Goal: Check status: Check status

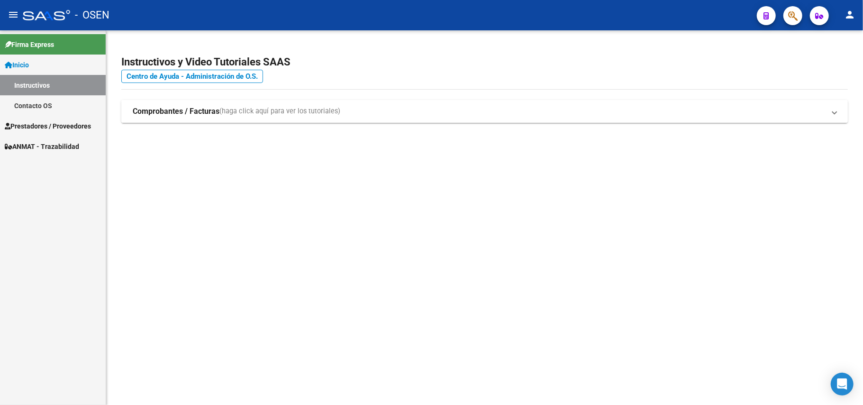
click at [190, 101] on mat-expansion-panel-header "Comprobantes / Facturas (haga click aquí para ver los tutoriales)" at bounding box center [484, 111] width 727 height 23
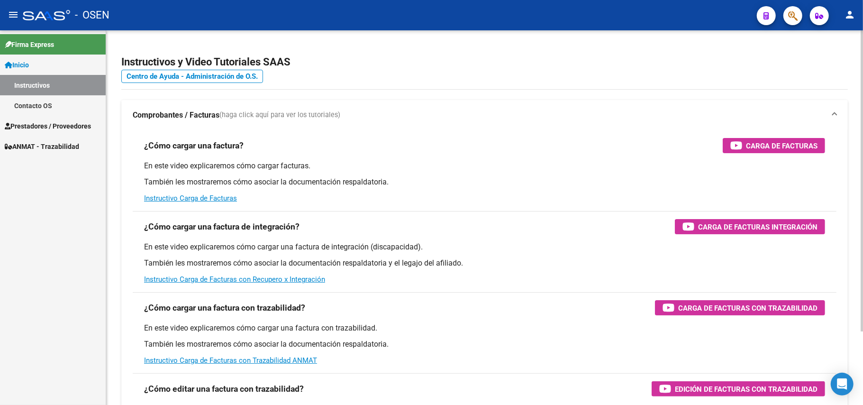
click at [190, 101] on mat-expansion-panel-header "Comprobantes / Facturas (haga click aquí para ver los tutoriales)" at bounding box center [484, 115] width 727 height 30
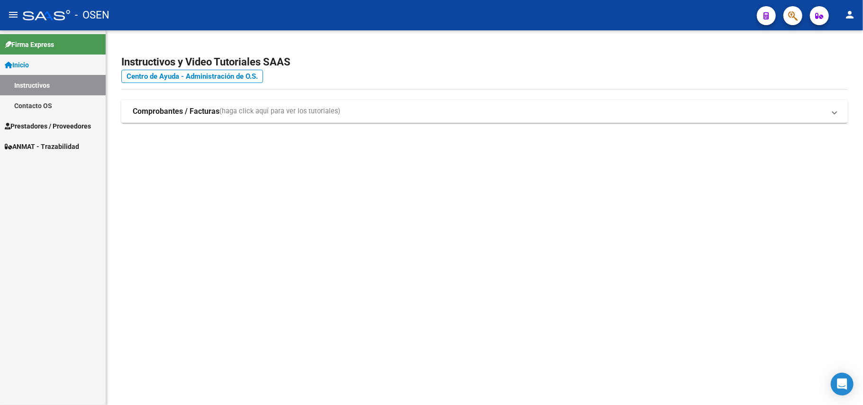
click at [36, 119] on link "Prestadores / Proveedores" at bounding box center [53, 126] width 106 height 20
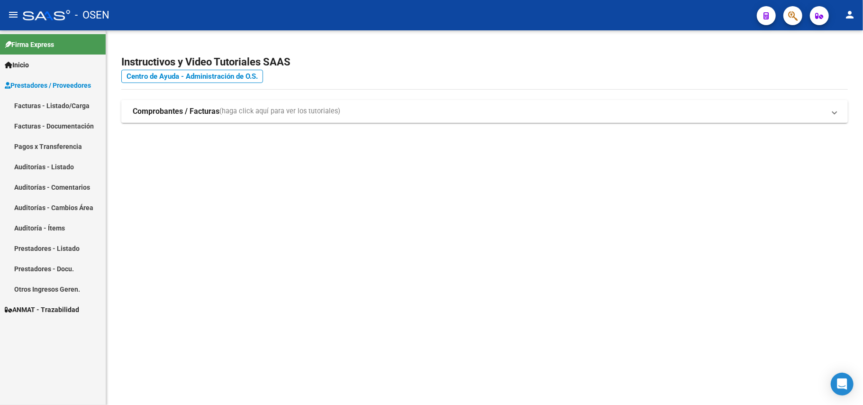
click at [51, 144] on link "Pagos x Transferencia" at bounding box center [53, 146] width 106 height 20
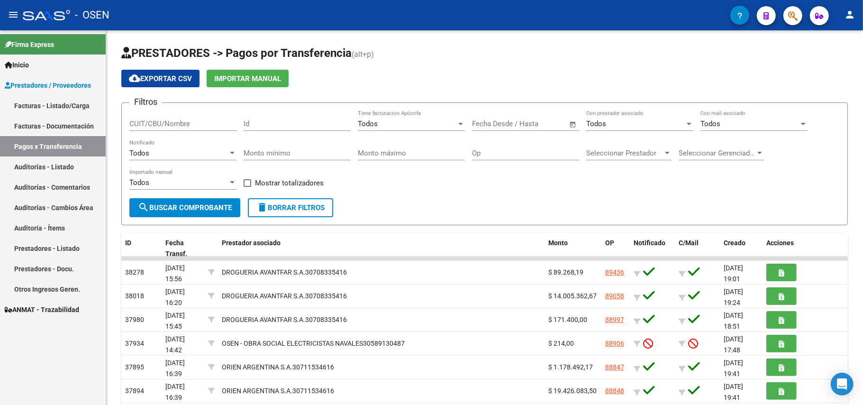
click at [84, 141] on link "Pagos x Transferencia" at bounding box center [53, 146] width 106 height 20
click at [66, 80] on span "Prestadores / Proveedores" at bounding box center [48, 85] width 86 height 10
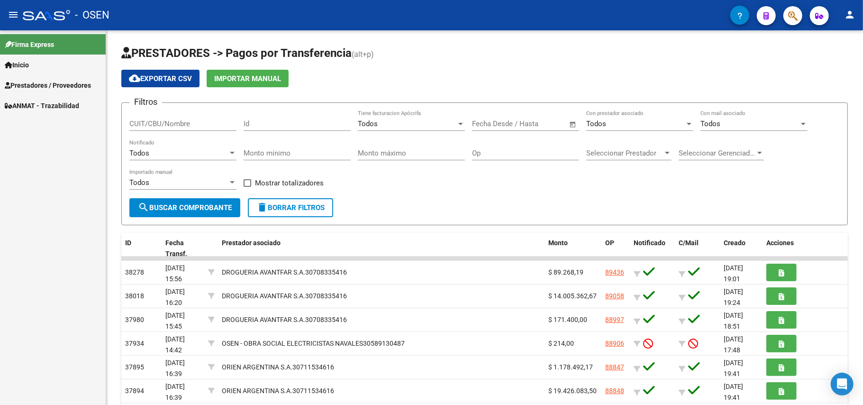
click at [35, 67] on link "Inicio" at bounding box center [53, 65] width 106 height 20
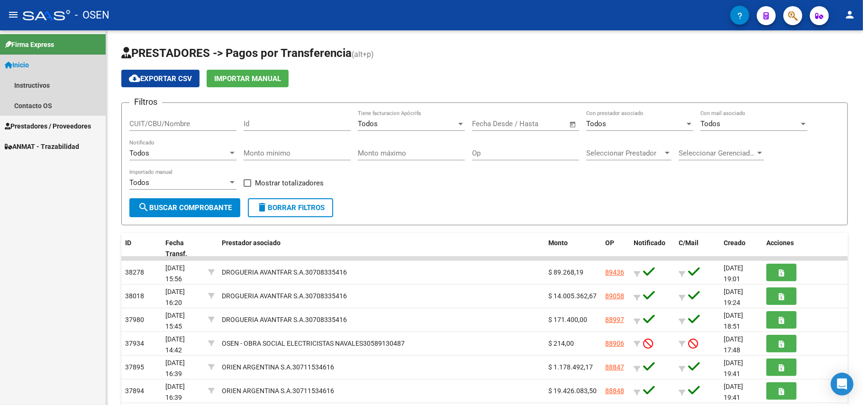
click at [24, 61] on span "Inicio" at bounding box center [17, 65] width 24 height 10
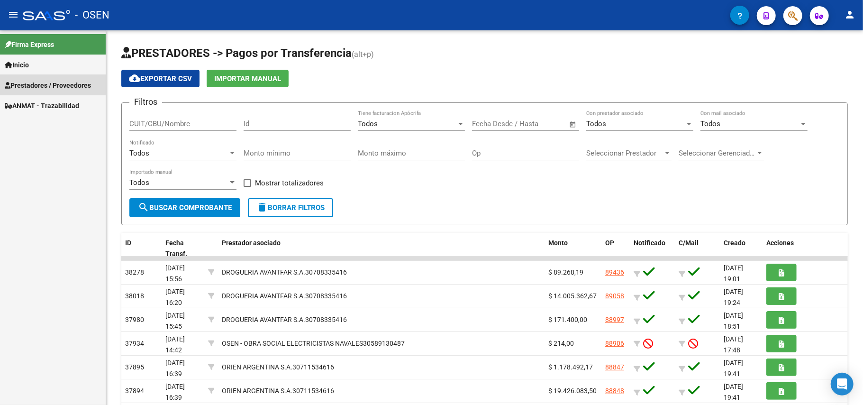
click at [39, 84] on span "Prestadores / Proveedores" at bounding box center [48, 85] width 86 height 10
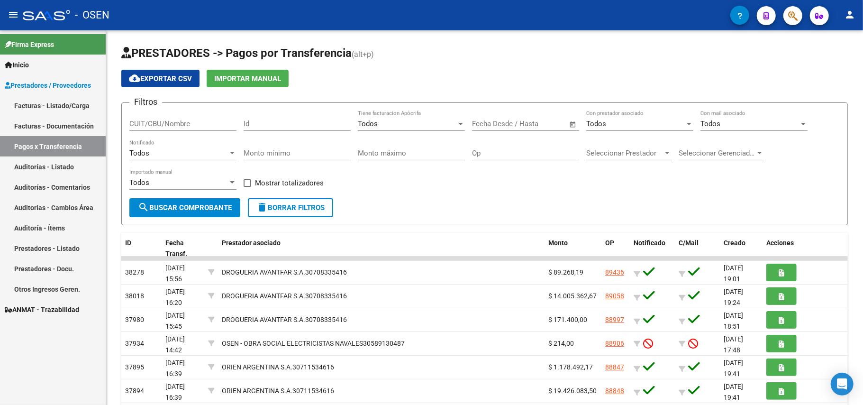
click at [49, 105] on link "Facturas - Listado/Carga" at bounding box center [53, 105] width 106 height 20
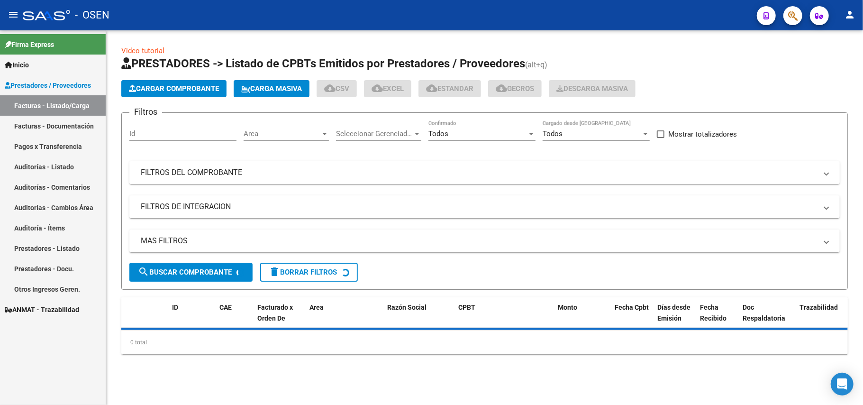
click at [227, 173] on mat-panel-title "FILTROS DEL COMPROBANTE" at bounding box center [479, 172] width 677 height 10
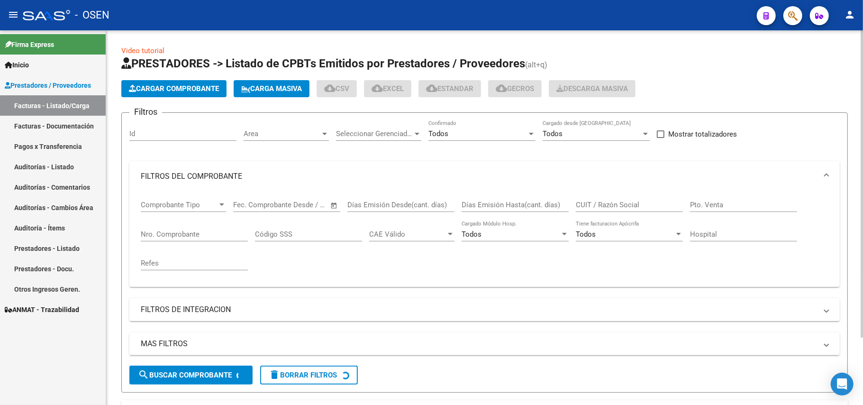
click at [176, 227] on div "Nro. Comprobante" at bounding box center [194, 231] width 107 height 20
type input "826"
